Goal: Task Accomplishment & Management: Use online tool/utility

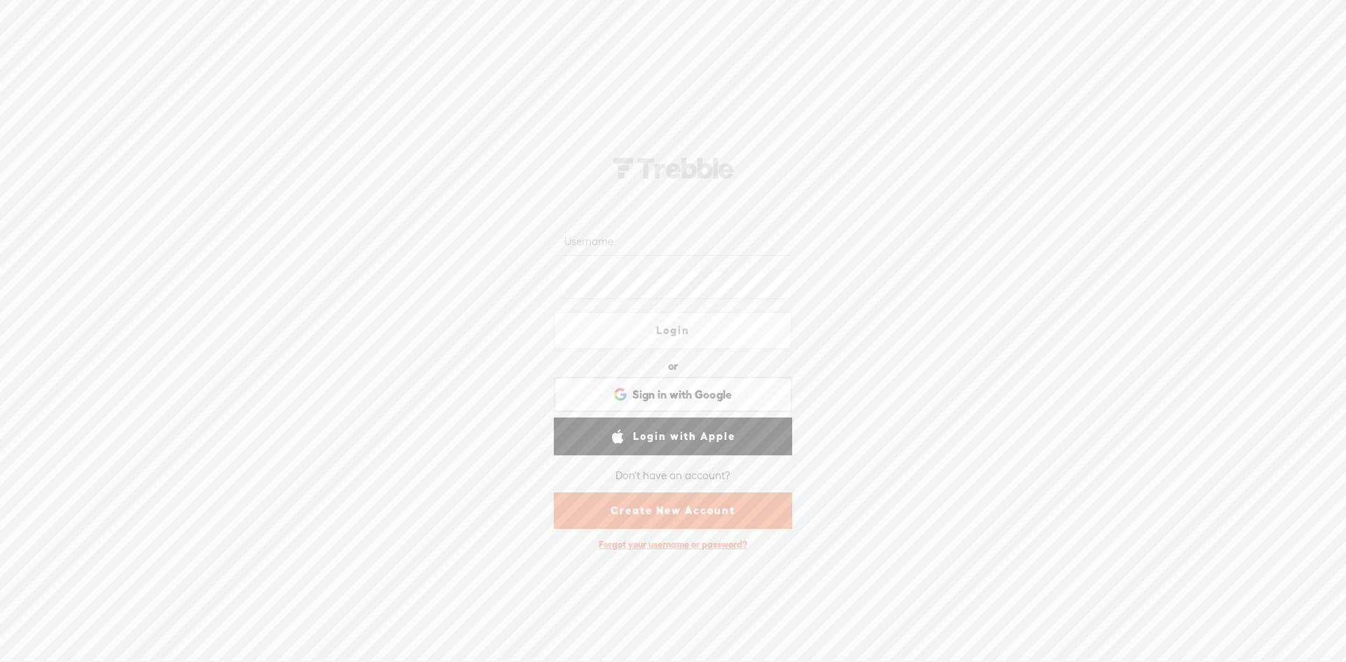
type input "[EMAIL_ADDRESS][DOMAIN_NAME]"
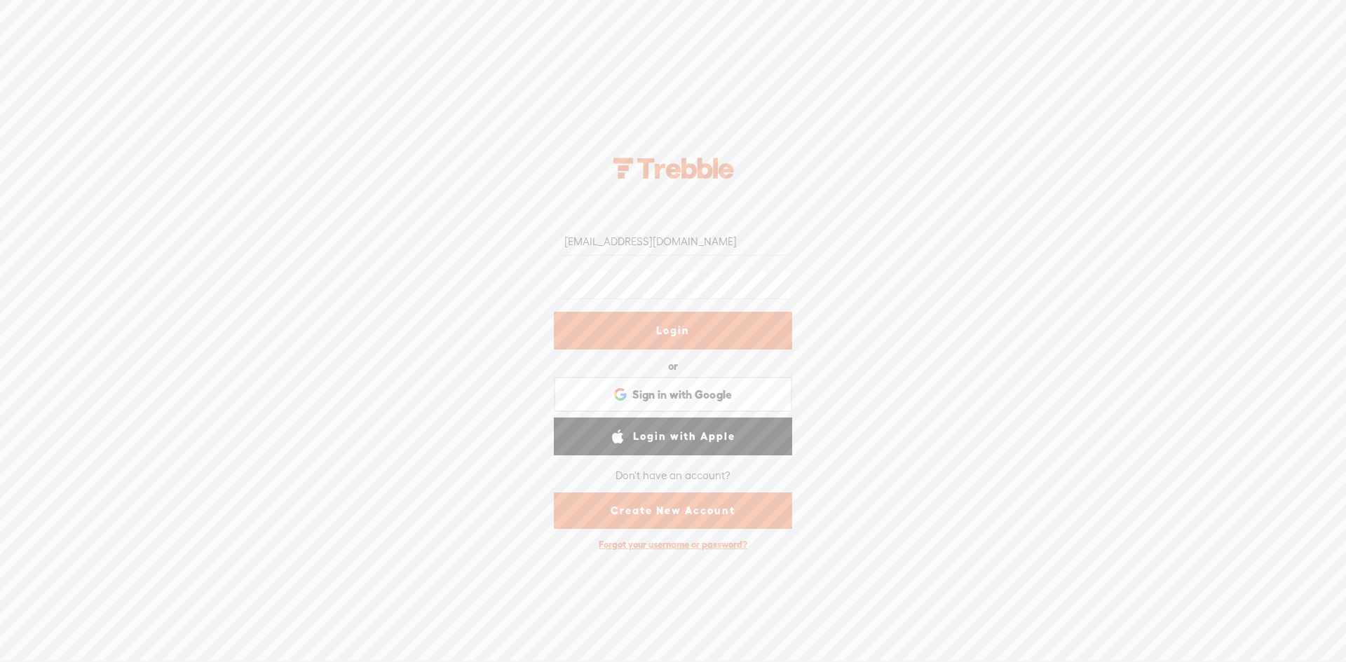
click at [645, 327] on link "Login" at bounding box center [673, 331] width 238 height 38
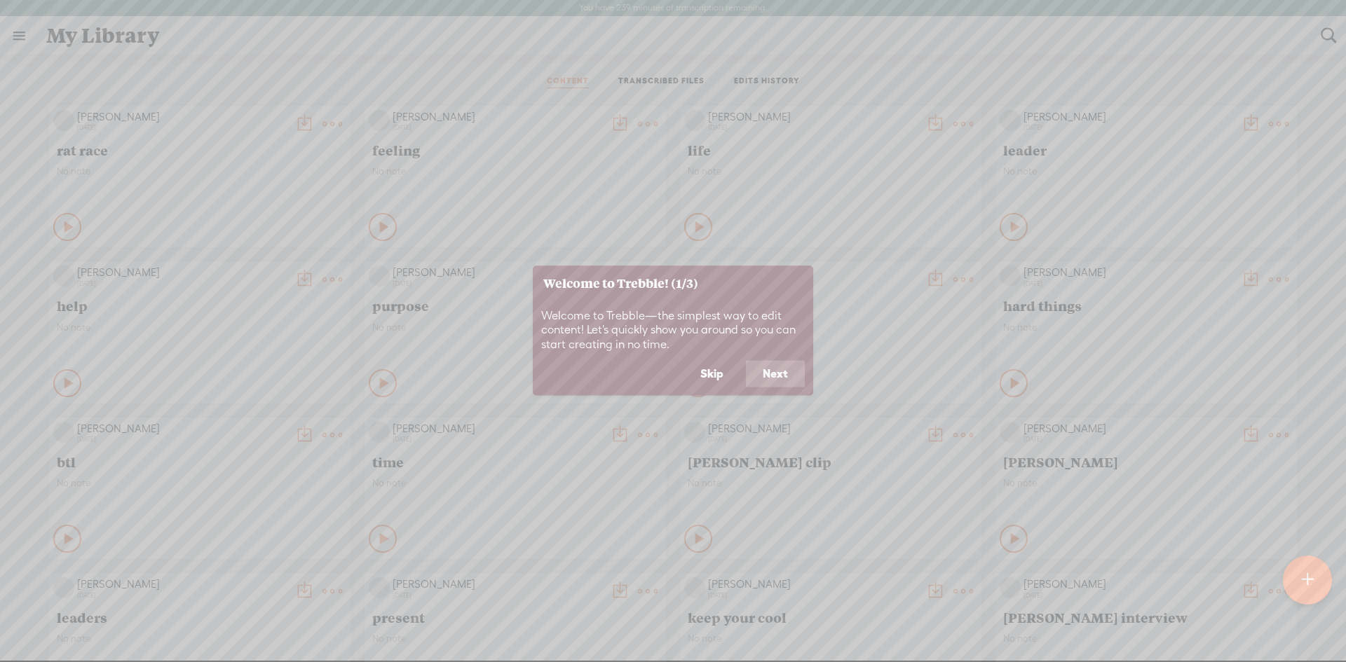
click at [720, 375] on button "Skip" at bounding box center [711, 374] width 57 height 27
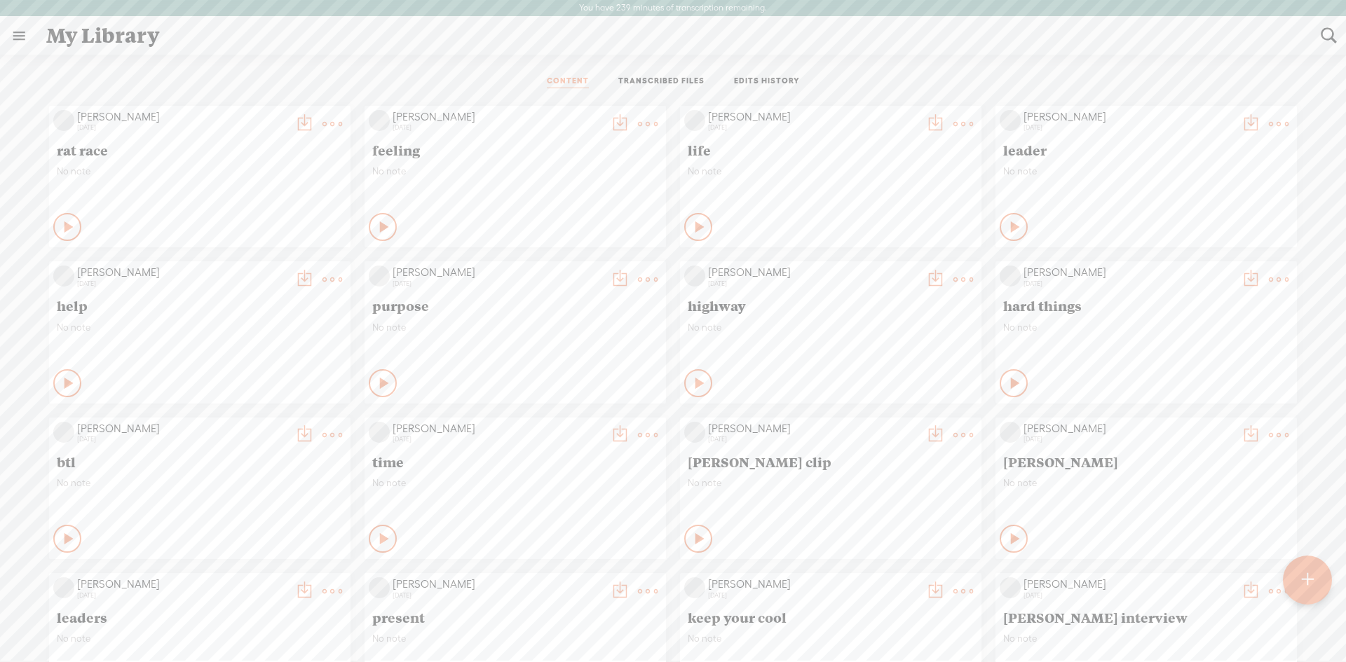
click at [1291, 578] on div at bounding box center [1307, 580] width 49 height 49
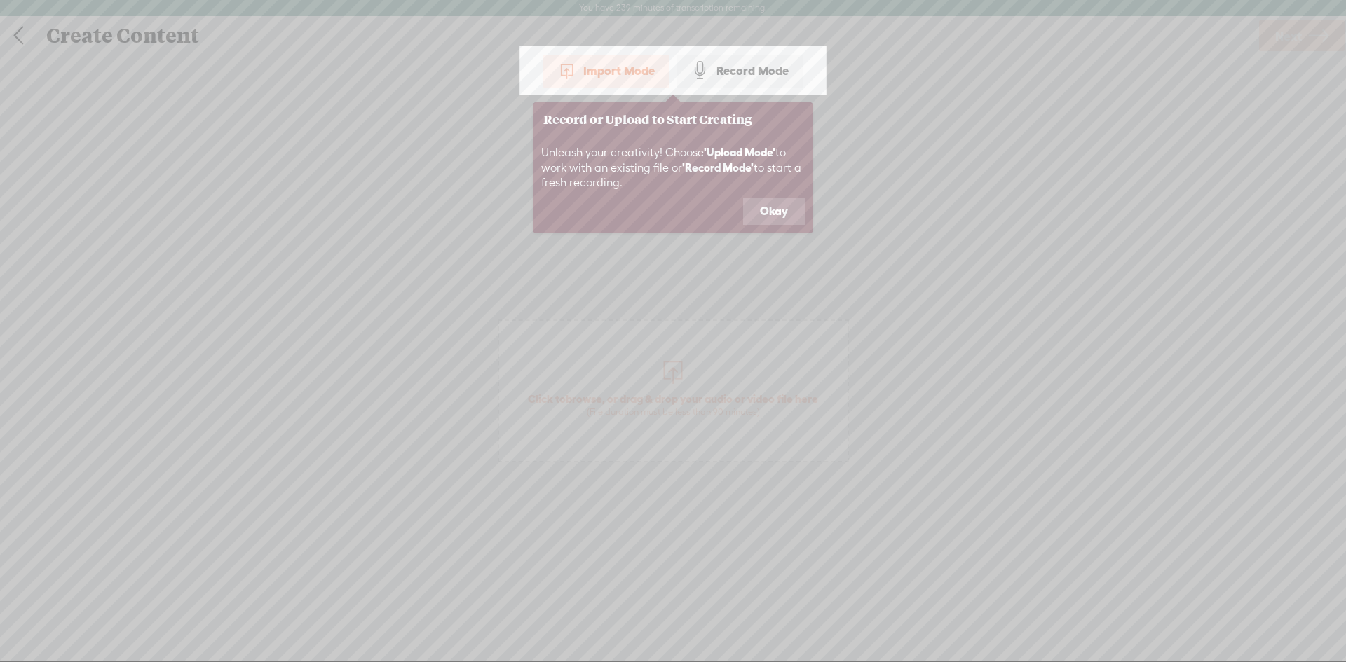
click at [782, 205] on button "Okay" at bounding box center [774, 211] width 62 height 27
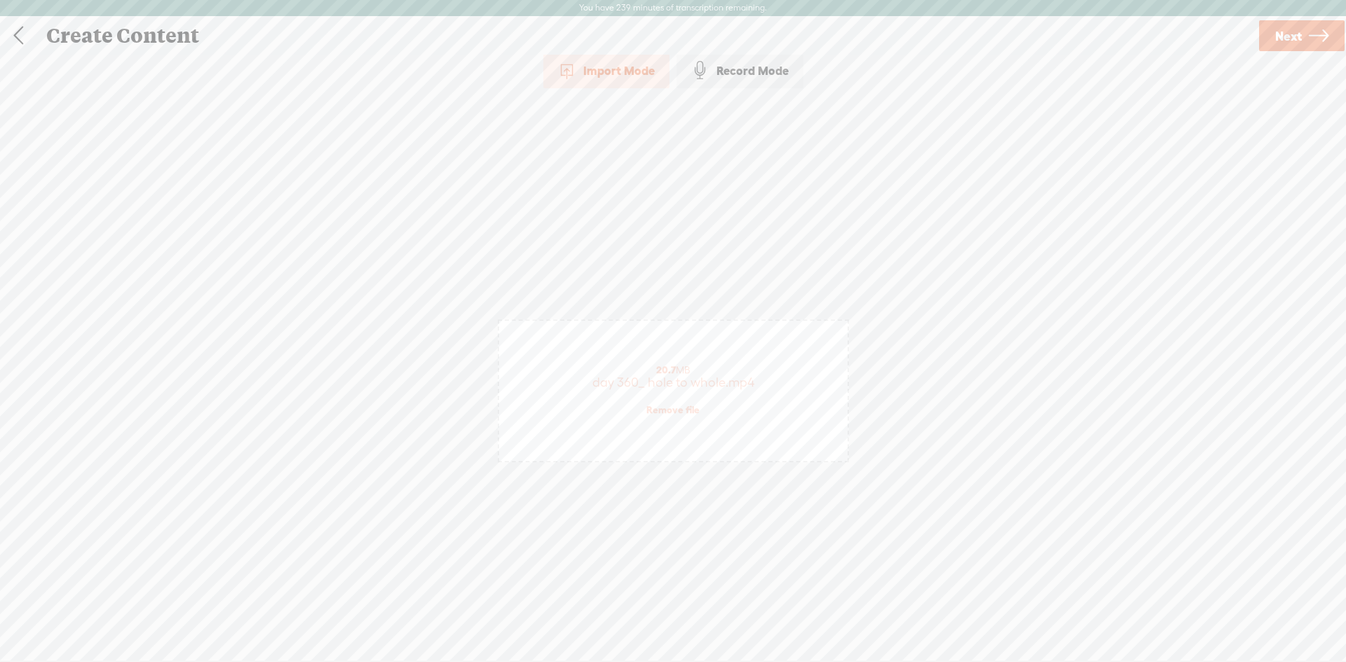
click at [1297, 30] on span "Next" at bounding box center [1288, 36] width 27 height 36
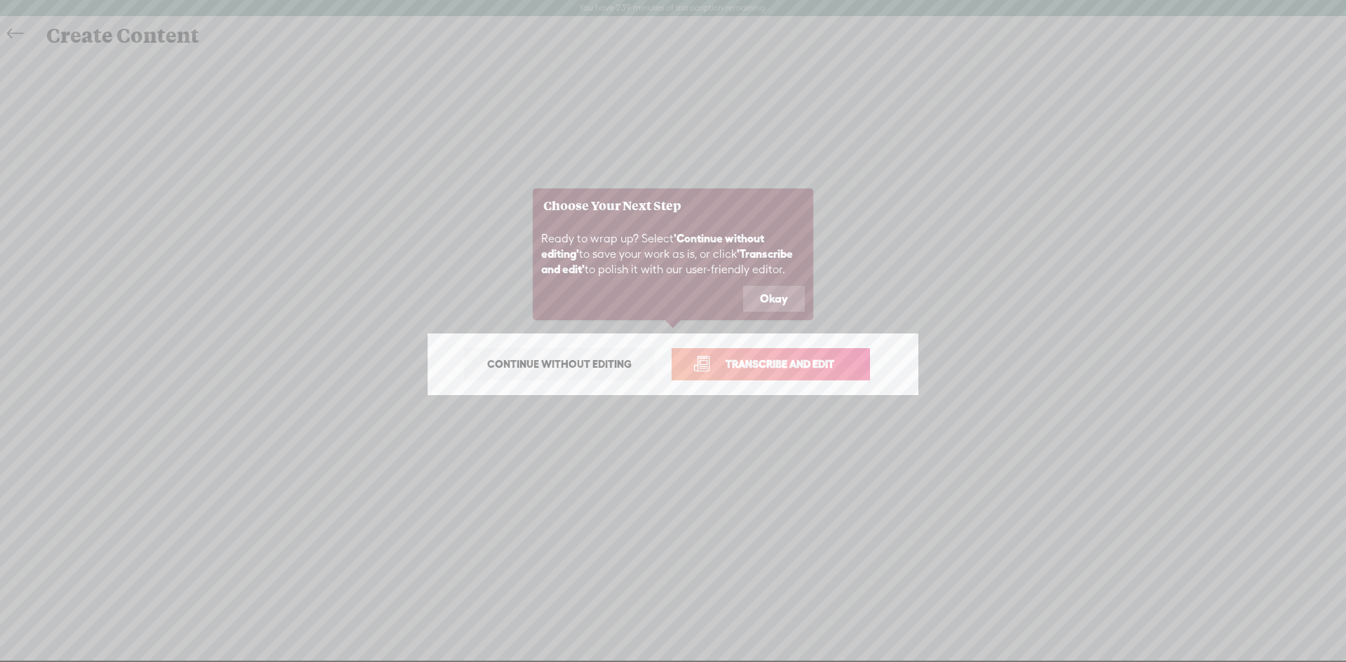
click at [802, 364] on span "Transcribe and edit" at bounding box center [780, 364] width 138 height 16
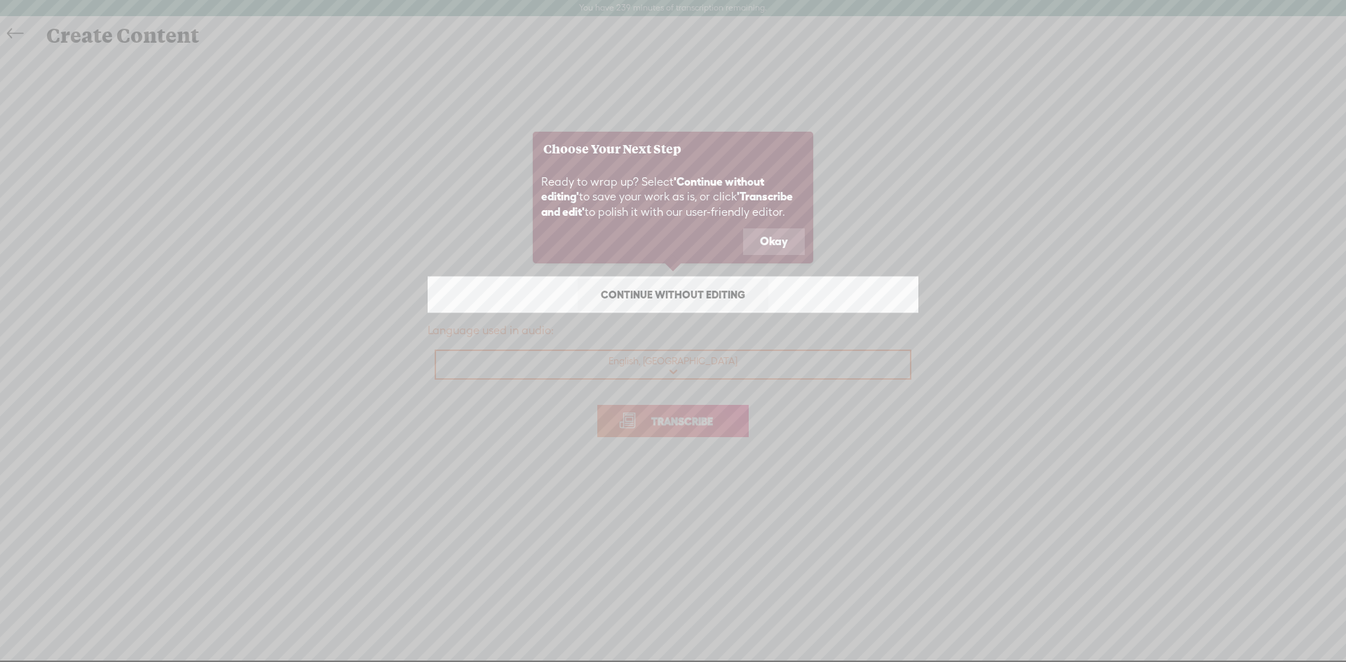
click at [764, 240] on button "Okay" at bounding box center [774, 242] width 62 height 27
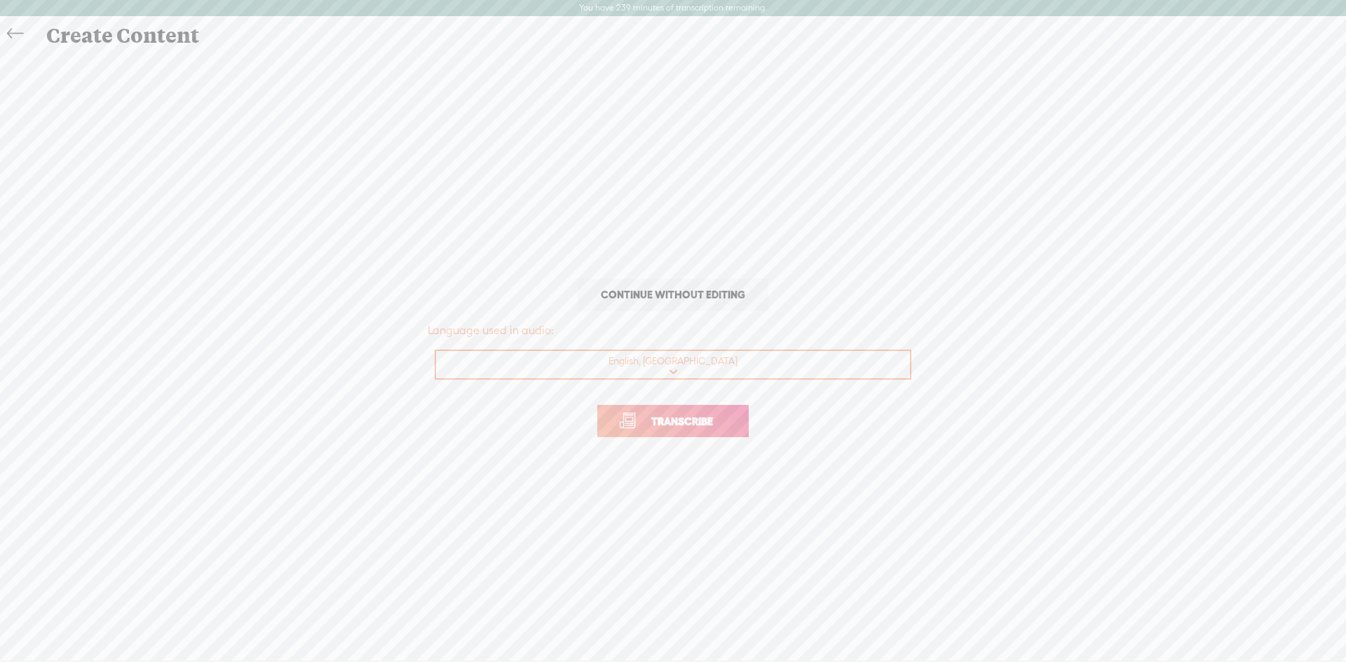
click at [662, 434] on link "Transcribe" at bounding box center [672, 421] width 151 height 32
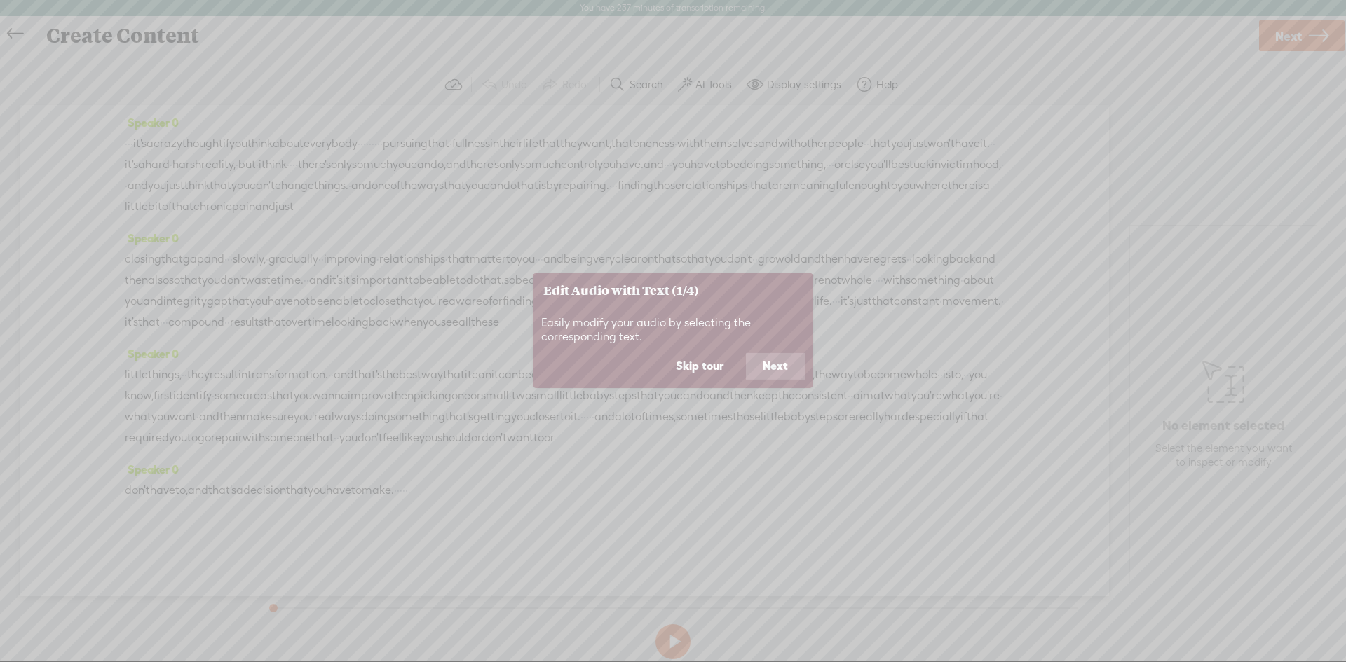
click at [684, 374] on button "Skip tour" at bounding box center [699, 366] width 81 height 27
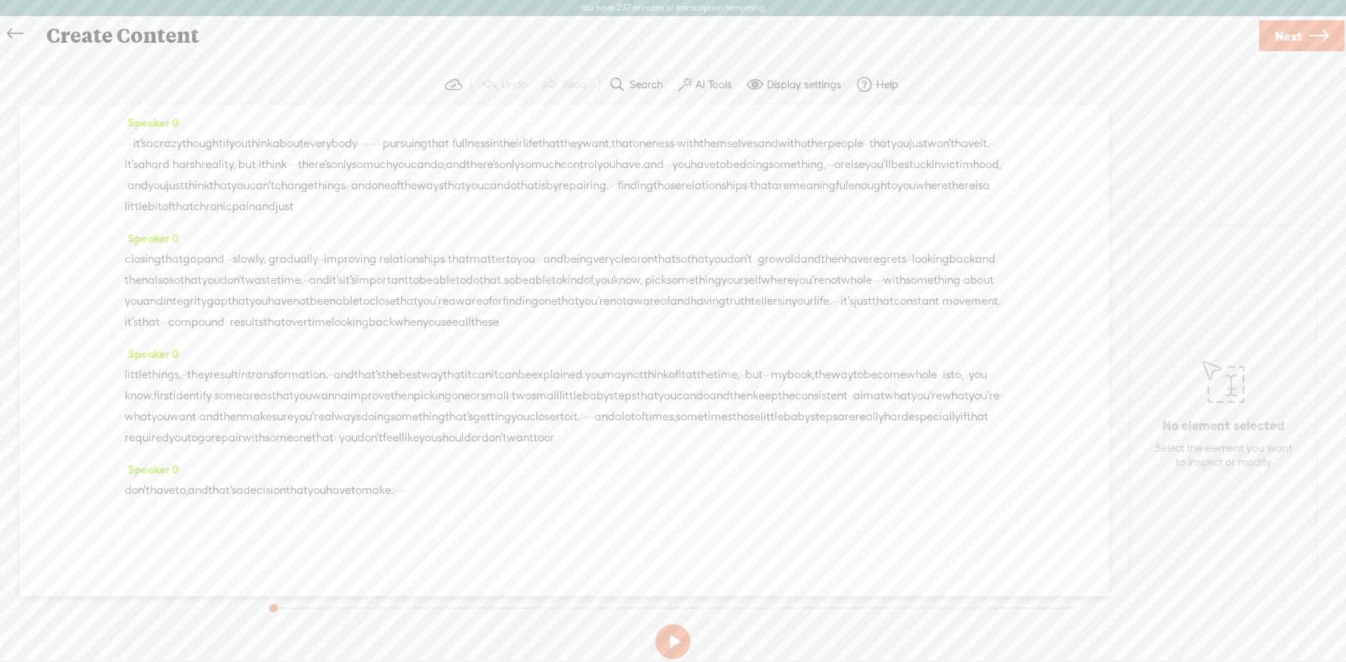
click at [147, 151] on span "it's" at bounding box center [139, 143] width 13 height 21
click at [186, 118] on span at bounding box center [182, 109] width 21 height 25
click at [672, 628] on section at bounding box center [673, 642] width 820 height 46
click at [672, 641] on section at bounding box center [673, 642] width 820 height 46
click at [673, 652] on section at bounding box center [673, 642] width 820 height 46
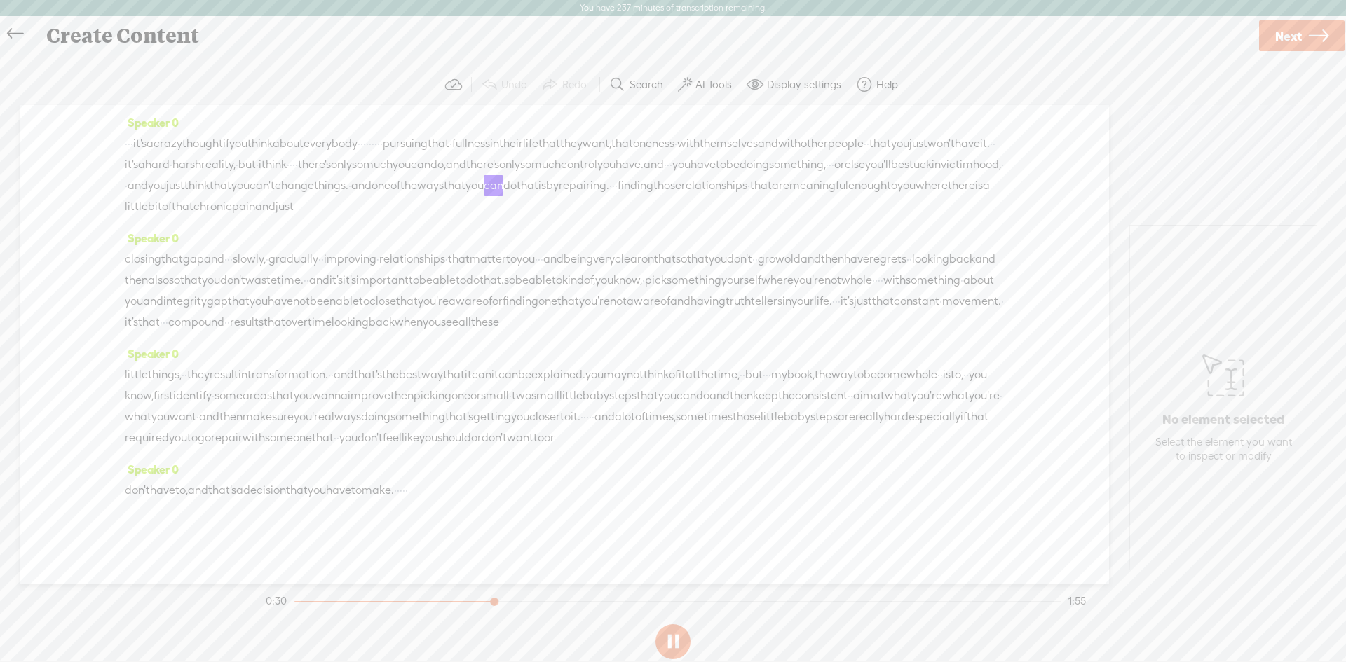
click at [702, 449] on div "little things, · · they result in transformation. · · and that's the best way t…" at bounding box center [564, 407] width 879 height 84
click at [681, 641] on section at bounding box center [673, 642] width 820 height 46
click at [891, 175] on span "be" at bounding box center [897, 164] width 13 height 21
click at [750, 196] on span "that" at bounding box center [761, 185] width 22 height 21
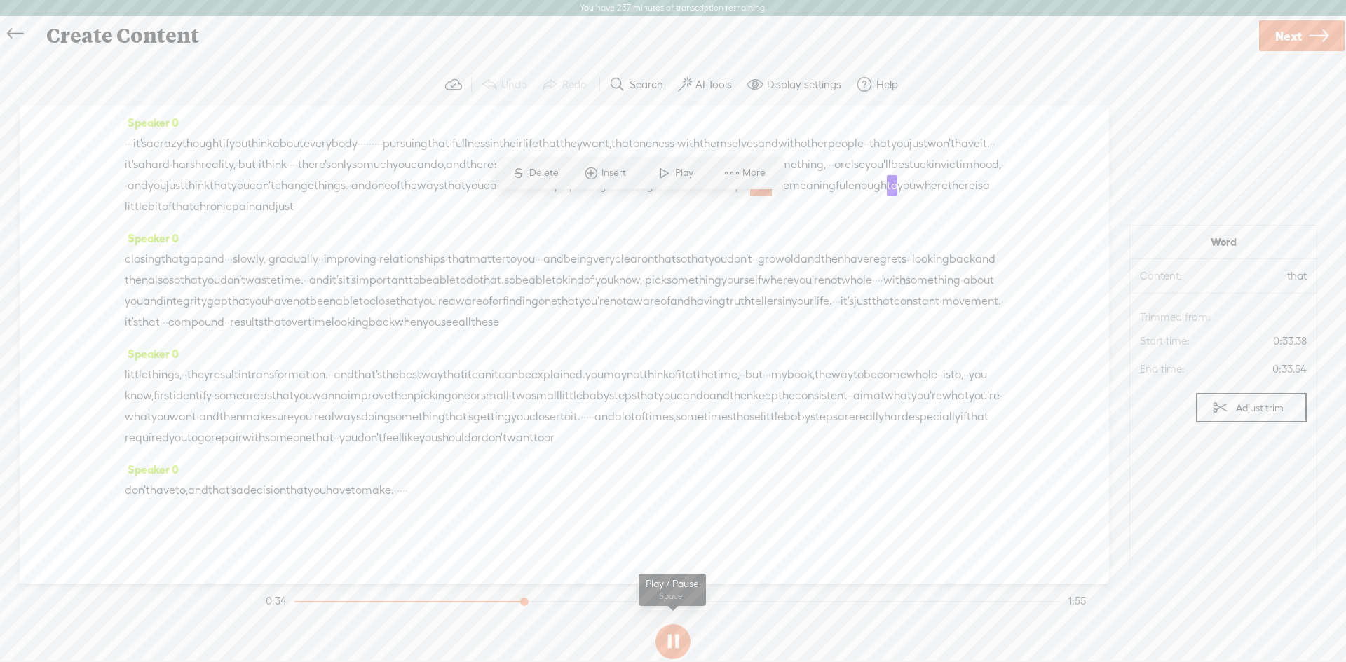
click at [669, 644] on section at bounding box center [673, 642] width 820 height 46
click at [669, 643] on button at bounding box center [672, 642] width 35 height 35
click at [0, 0] on button at bounding box center [0, 0] width 0 height 0
click at [409, 291] on span "important" at bounding box center [382, 280] width 53 height 21
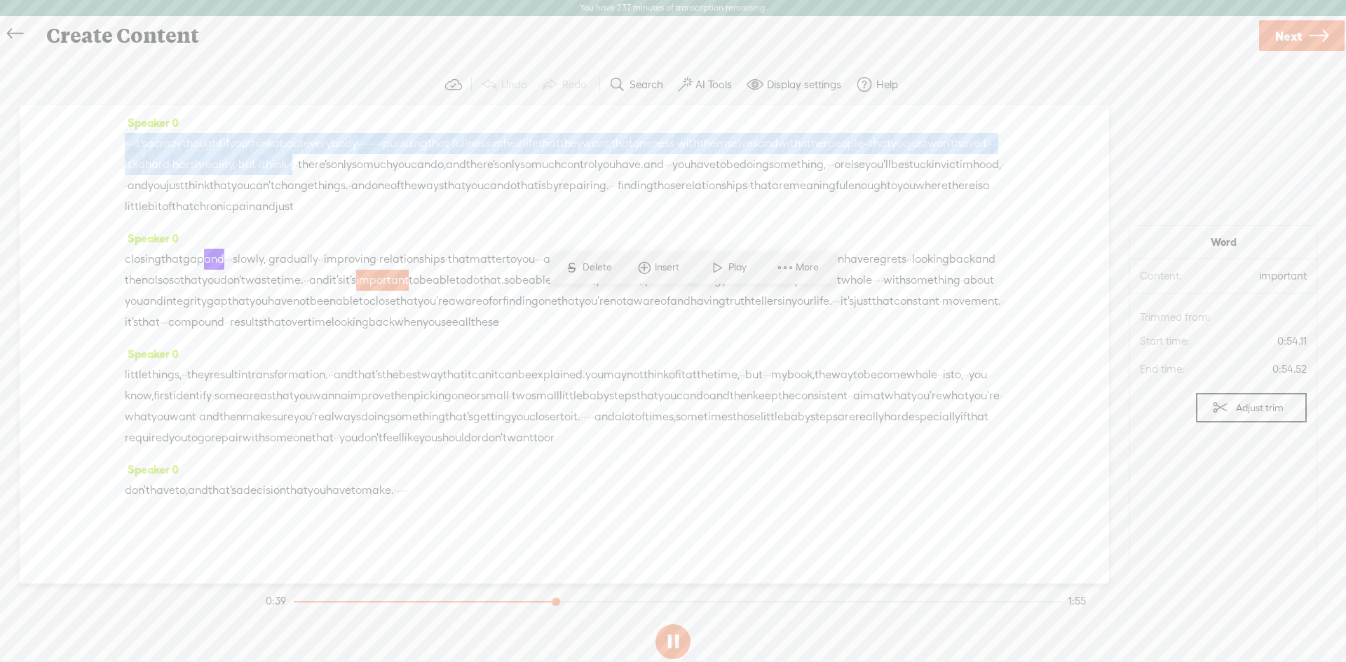
drag, startPoint x: 639, startPoint y: 163, endPoint x: 76, endPoint y: 147, distance: 563.8
click at [76, 147] on div "Speaker 0 · · · it's a crazy thought if you think about everybody · · · · · · ·…" at bounding box center [564, 344] width 1089 height 479
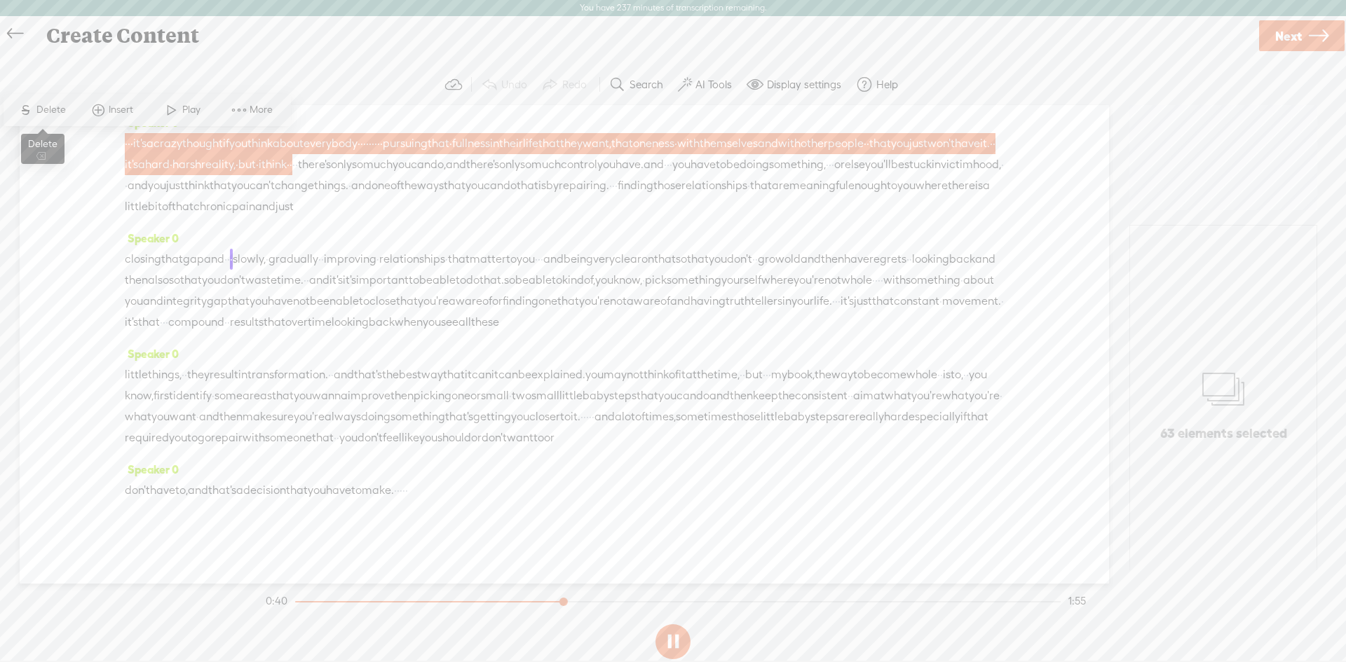
click at [41, 113] on span "Delete" at bounding box center [52, 110] width 33 height 14
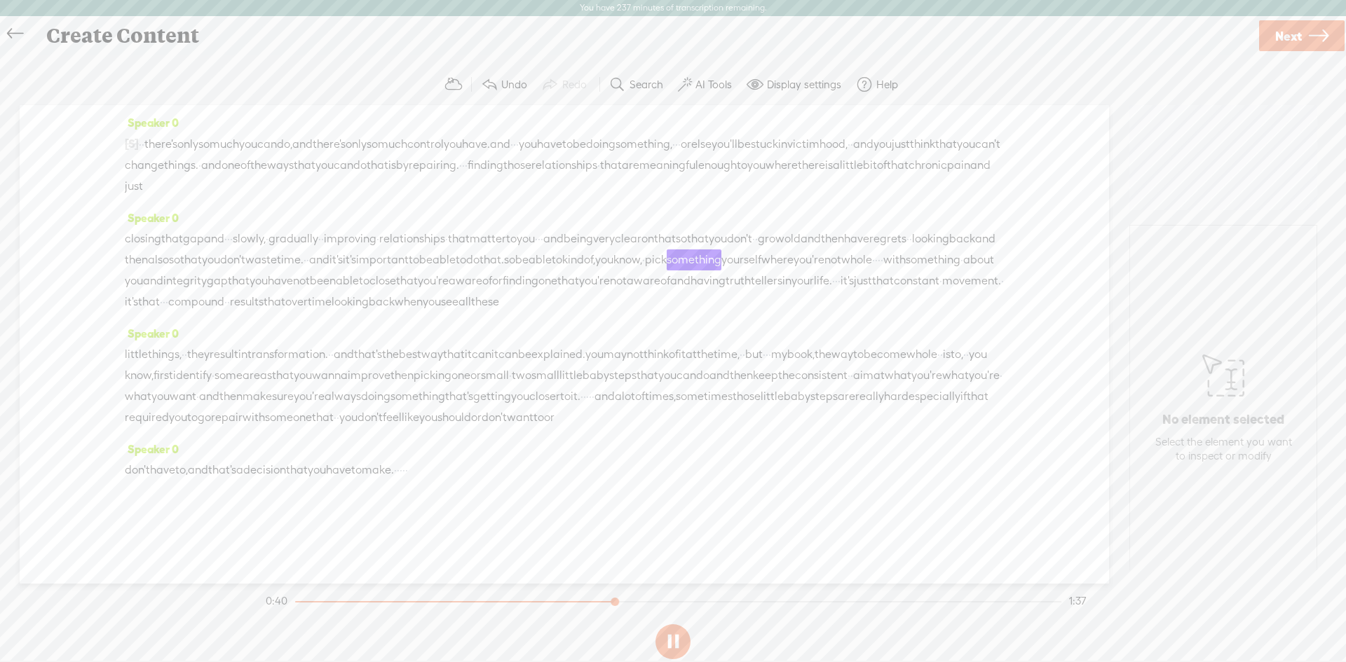
click at [177, 141] on span "there's" at bounding box center [160, 144] width 33 height 21
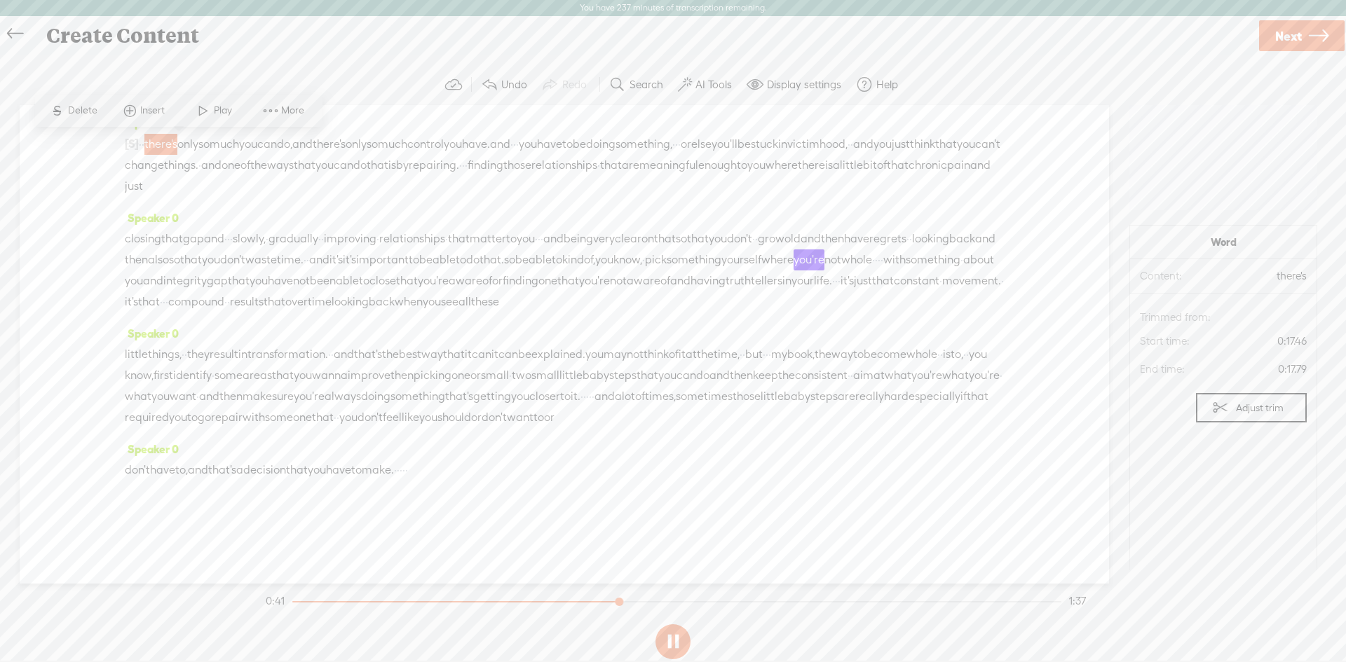
click at [203, 118] on span at bounding box center [203, 110] width 21 height 25
click at [676, 640] on button at bounding box center [672, 642] width 35 height 35
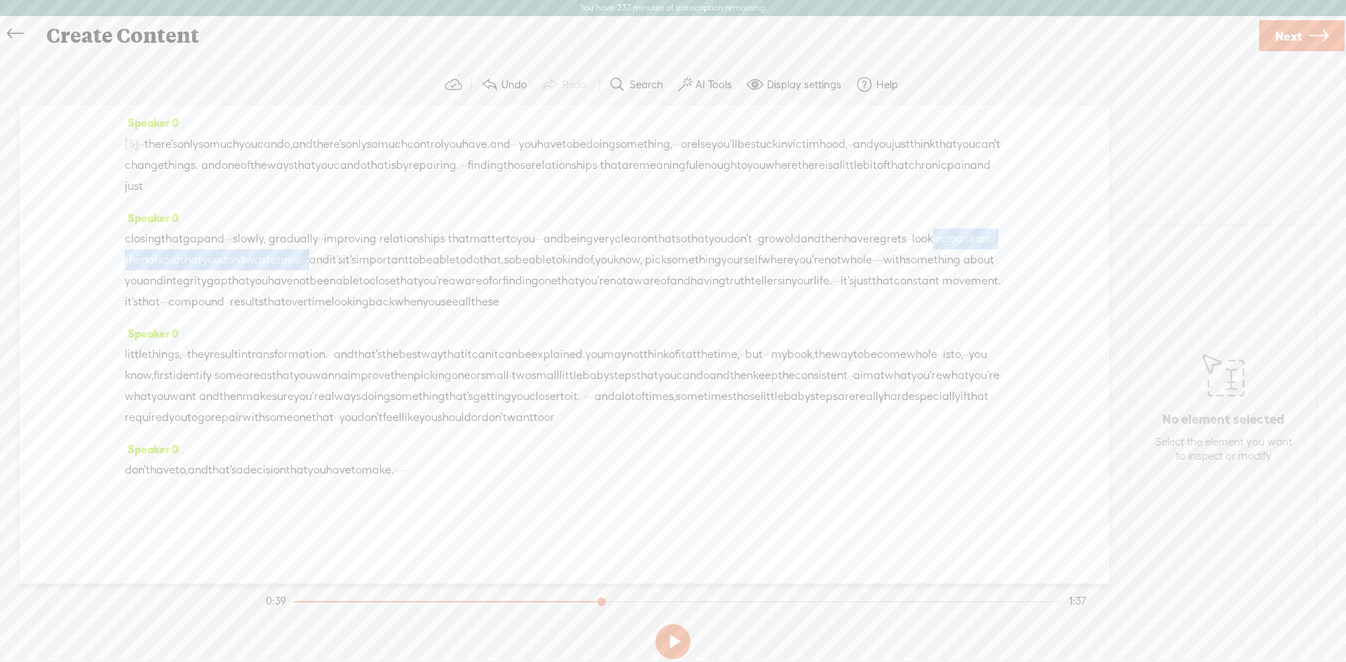
drag, startPoint x: 284, startPoint y: 261, endPoint x: 597, endPoint y: 268, distance: 313.4
click at [597, 268] on div "closing that gap and · · · slowly, · gradually · · improving · relationships · …" at bounding box center [564, 271] width 879 height 84
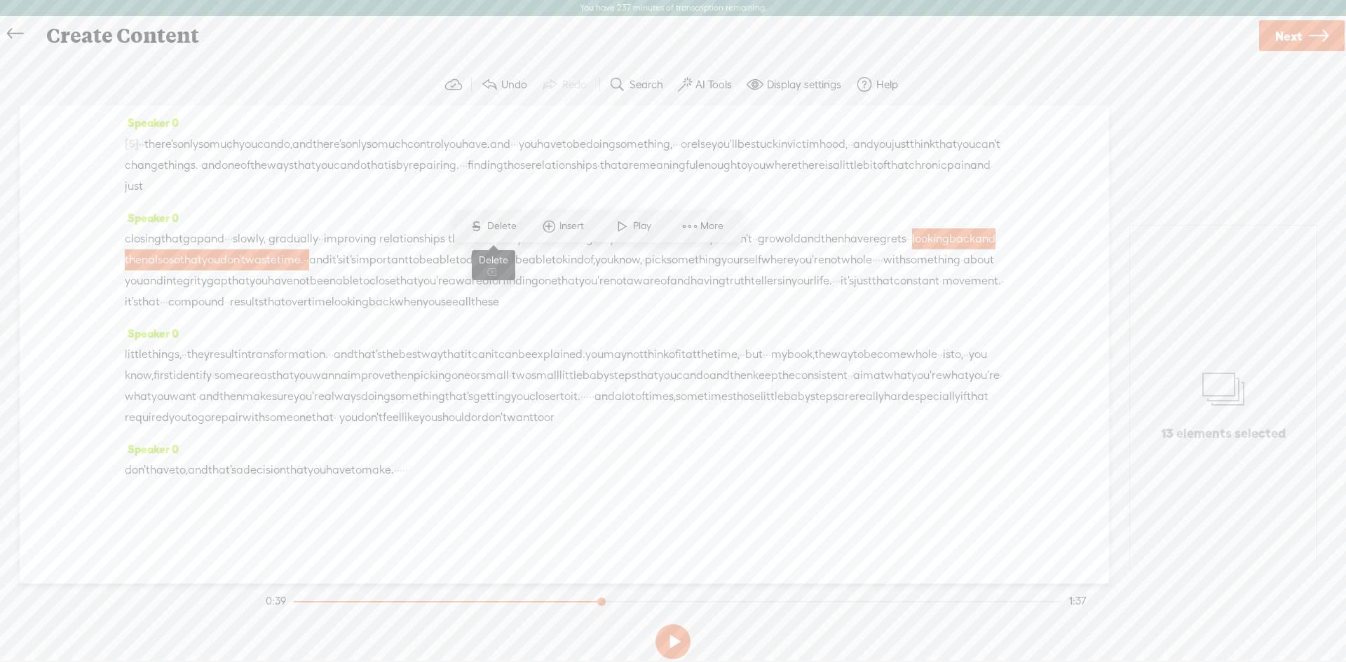
click at [496, 217] on span "S Delete" at bounding box center [493, 226] width 70 height 25
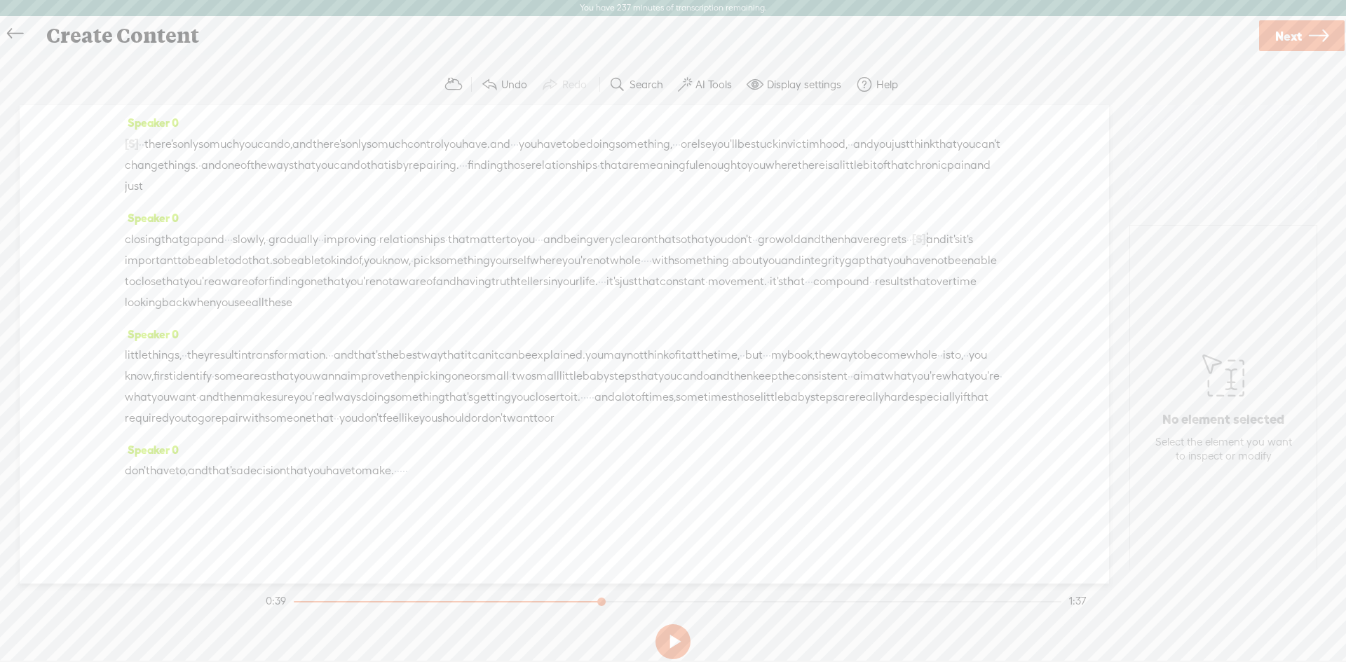
click at [161, 246] on span "closing" at bounding box center [143, 239] width 36 height 21
click at [185, 203] on span "Play" at bounding box center [193, 205] width 22 height 14
click at [676, 646] on button at bounding box center [672, 642] width 35 height 35
drag, startPoint x: 806, startPoint y: 237, endPoint x: 641, endPoint y: 243, distance: 165.6
click at [641, 243] on div "closing that gap and · · · slowly, · gradually · · improving · relationships · …" at bounding box center [564, 271] width 879 height 85
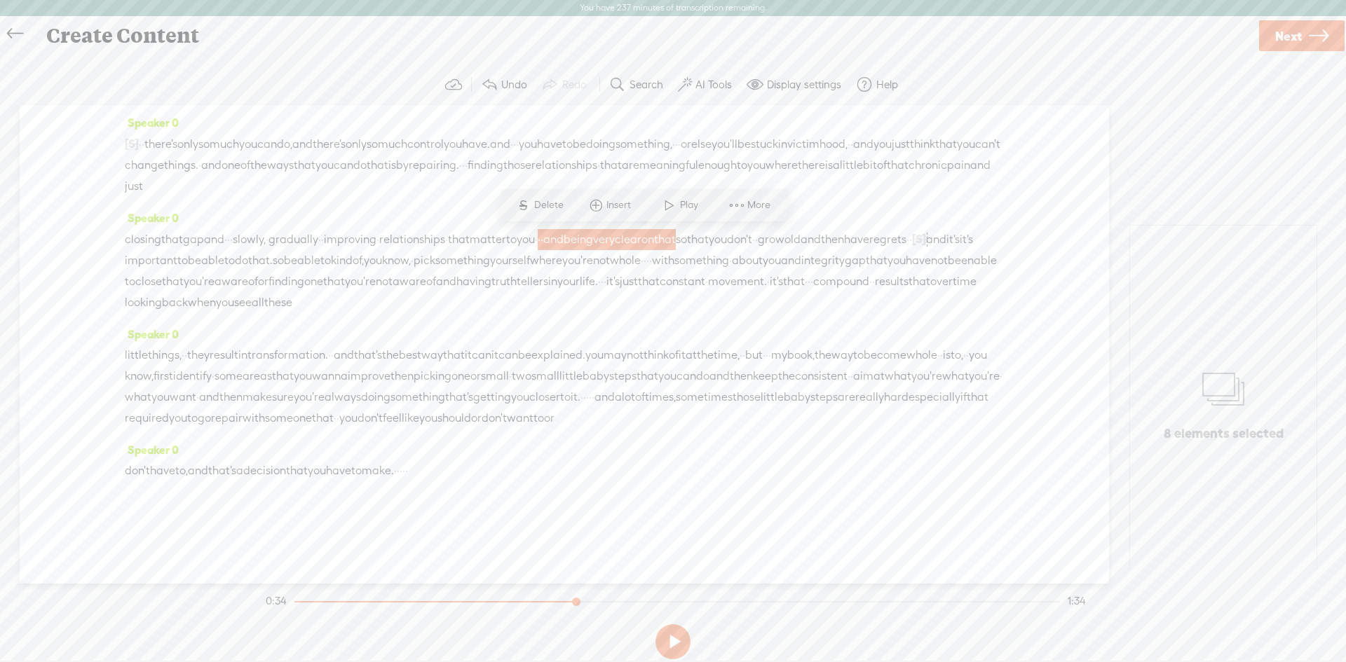
click at [536, 205] on span "Delete" at bounding box center [550, 205] width 33 height 14
click at [445, 233] on span "relationships" at bounding box center [412, 239] width 66 height 21
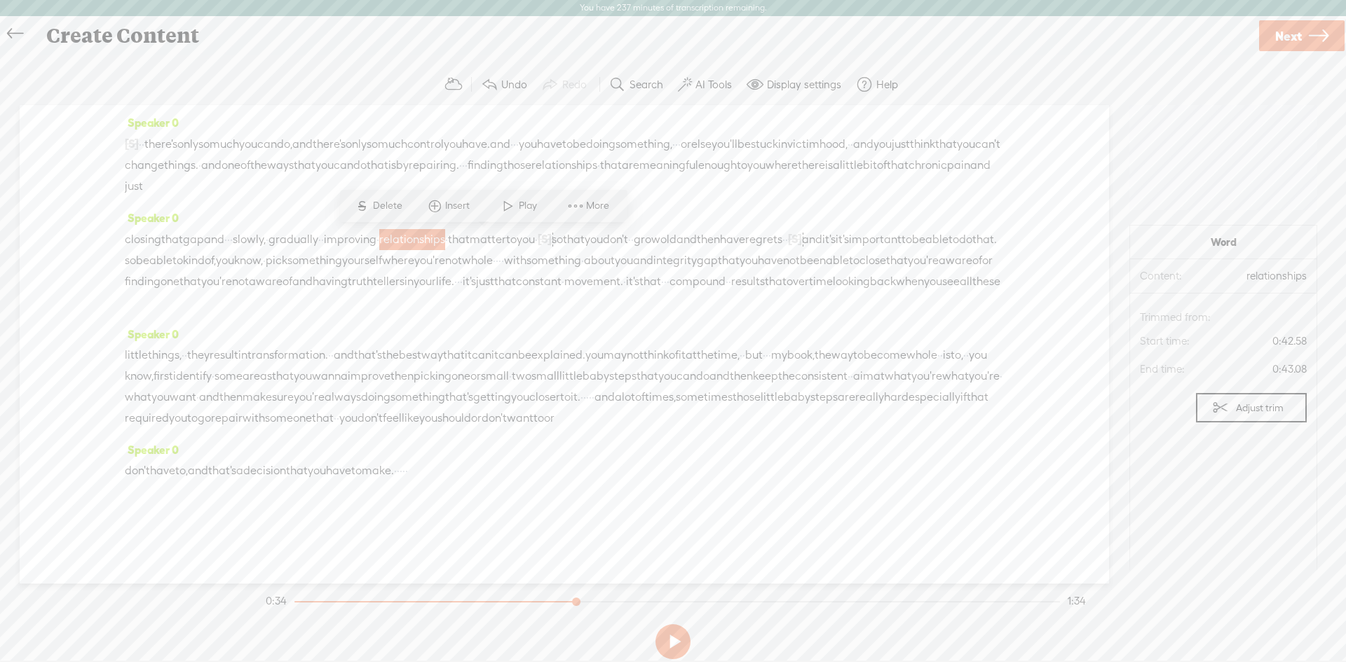
click at [505, 210] on span at bounding box center [508, 205] width 21 height 25
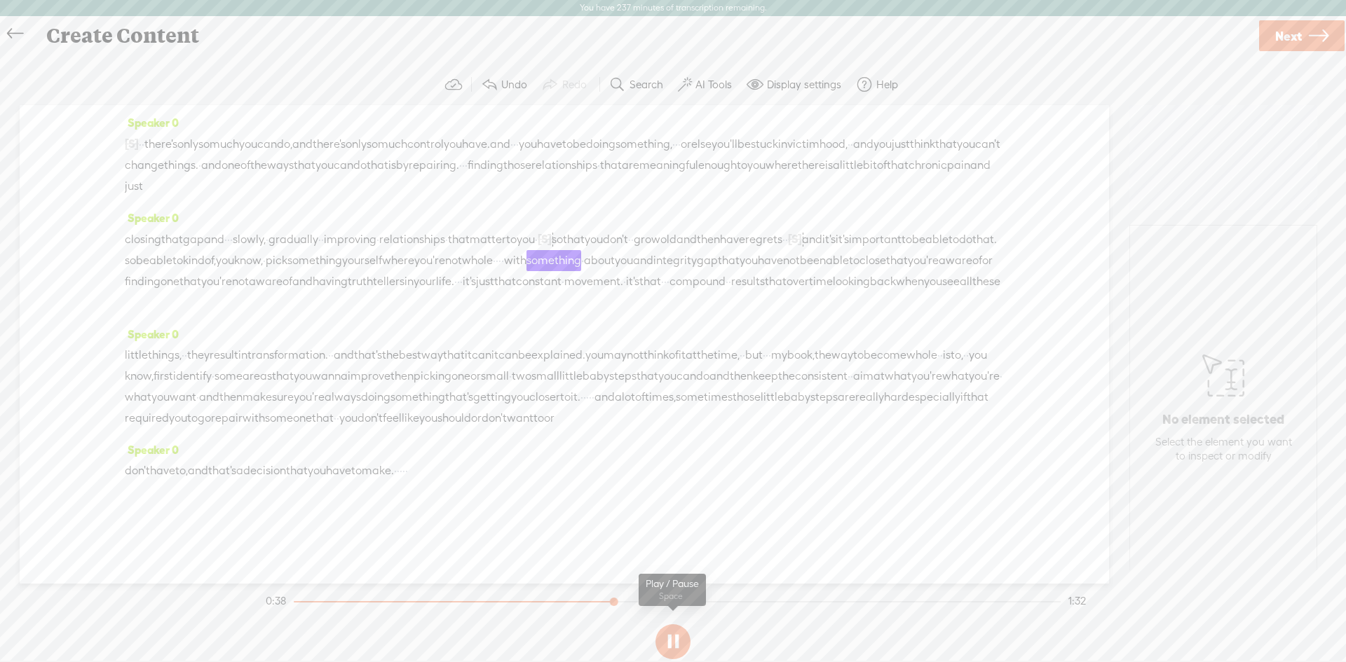
click at [674, 639] on section at bounding box center [673, 642] width 820 height 46
click at [674, 645] on section at bounding box center [673, 642] width 820 height 46
click at [675, 651] on section at bounding box center [673, 642] width 820 height 46
click at [670, 637] on section at bounding box center [673, 642] width 820 height 46
click at [670, 644] on button at bounding box center [672, 642] width 35 height 35
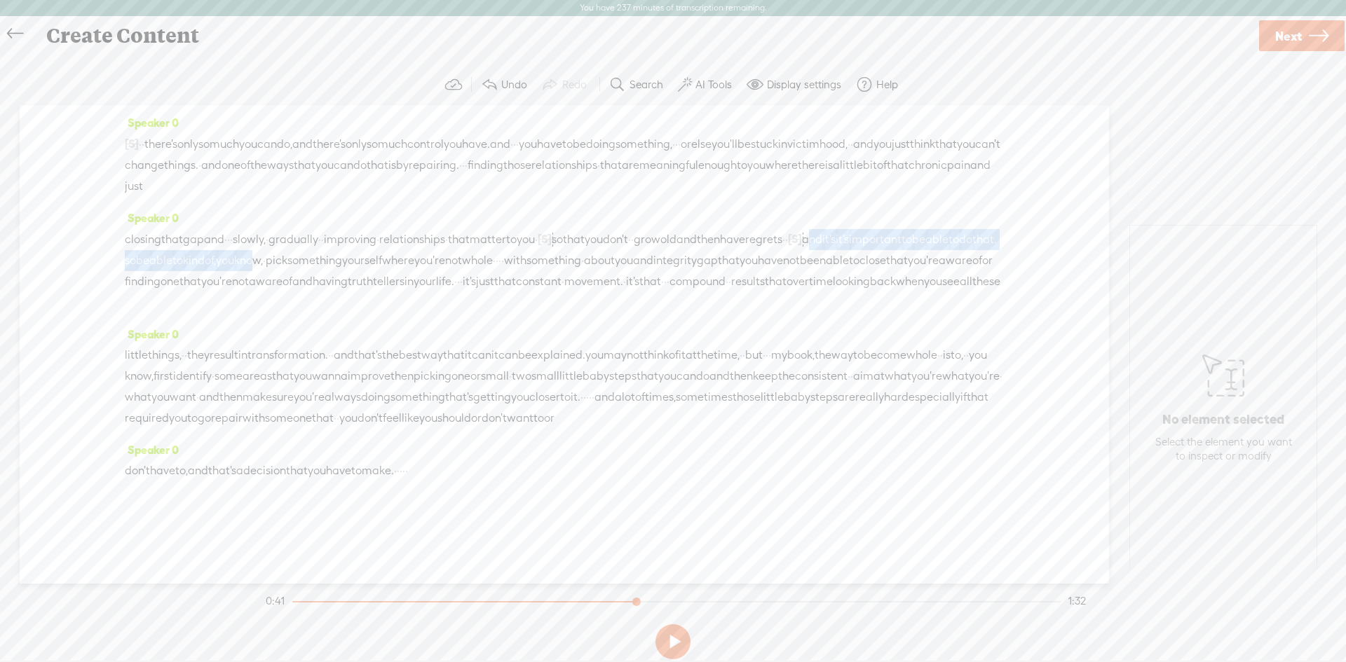
drag, startPoint x: 535, startPoint y: 259, endPoint x: 129, endPoint y: 259, distance: 405.9
click at [129, 259] on div "closing that gap and · · · slowly, · gradually · · improving · relationships · …" at bounding box center [564, 271] width 879 height 85
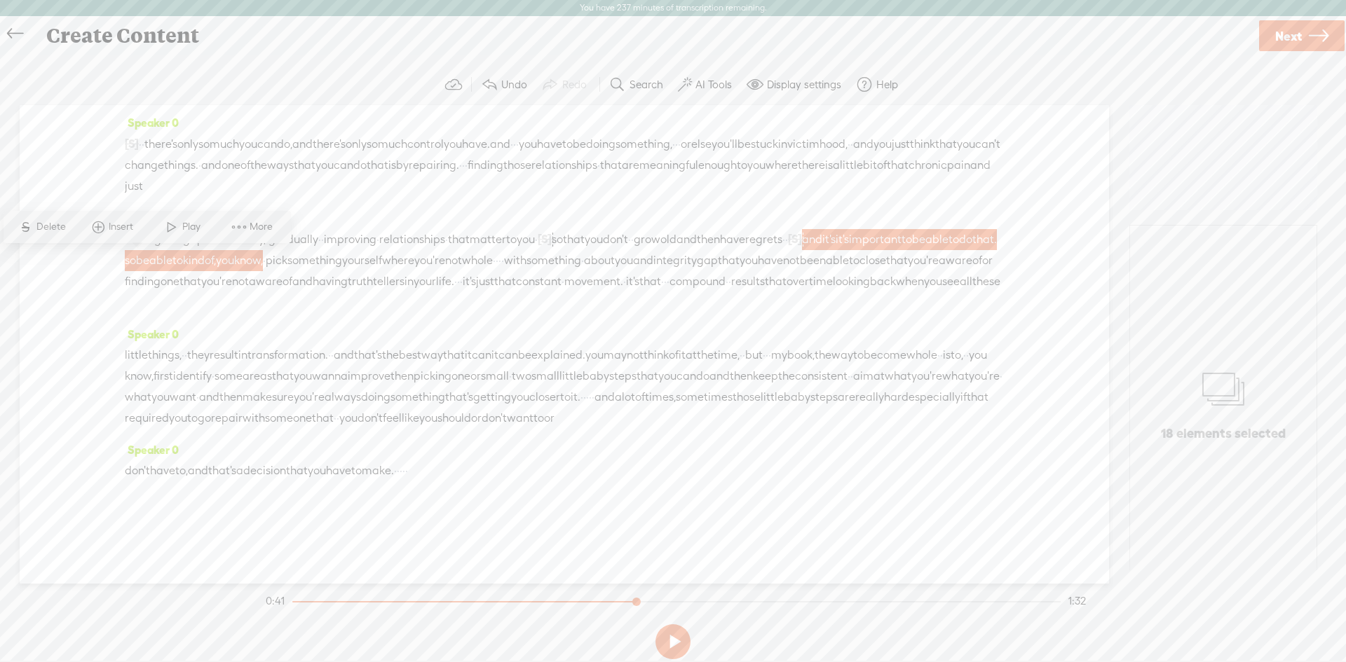
click at [41, 227] on span "Delete" at bounding box center [52, 227] width 33 height 14
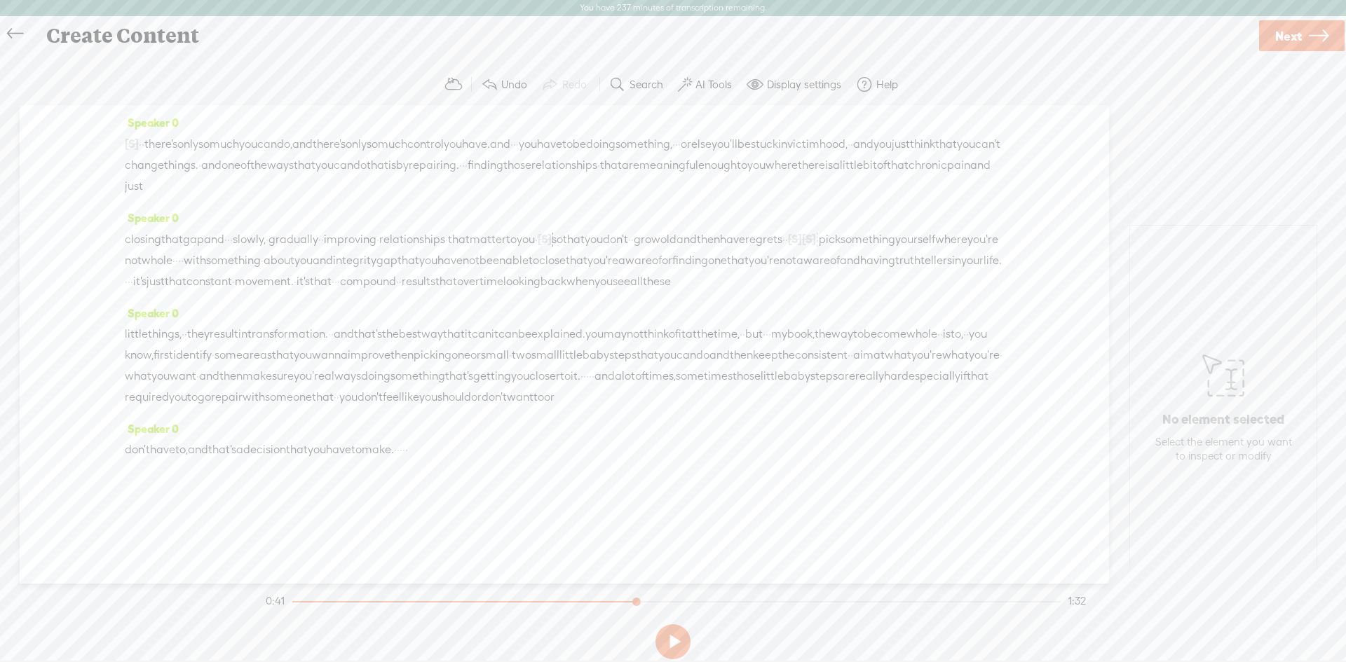
click at [143, 236] on span "closing" at bounding box center [143, 239] width 36 height 21
click at [172, 205] on span at bounding box center [171, 205] width 21 height 25
click at [22, 34] on icon at bounding box center [15, 34] width 16 height 32
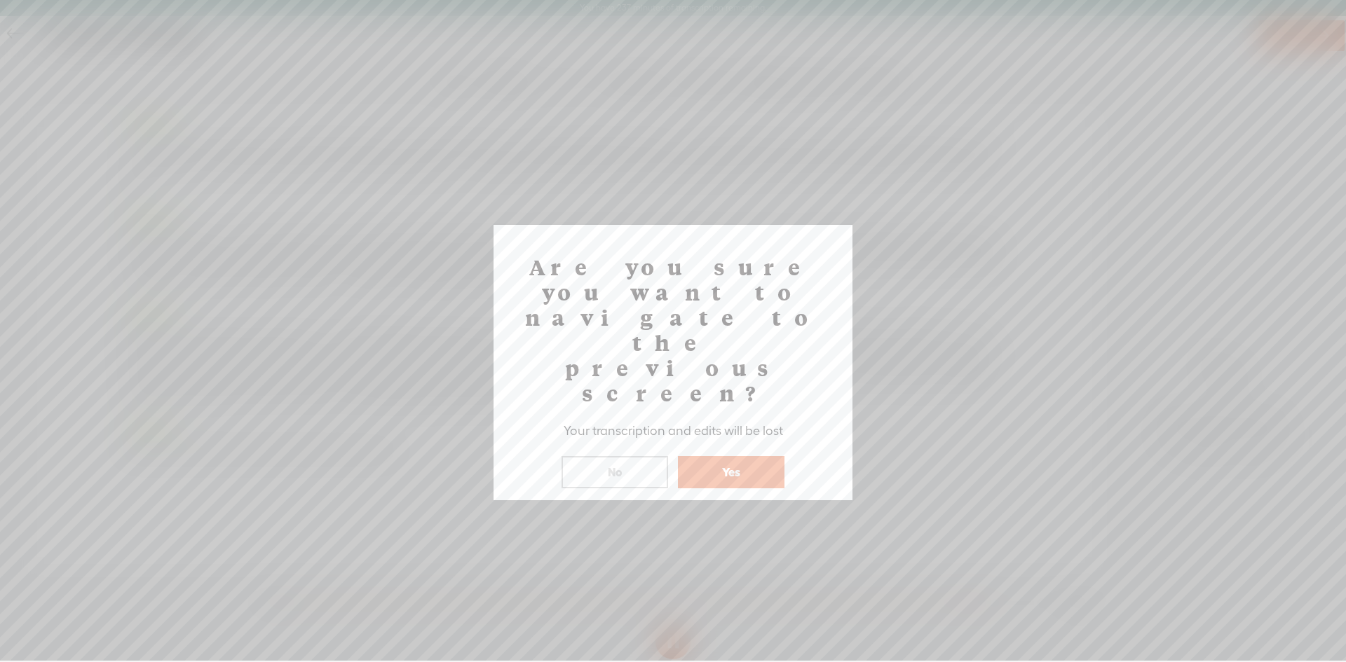
click at [724, 456] on button "Yes" at bounding box center [731, 472] width 107 height 32
